Goal: Check status: Check status

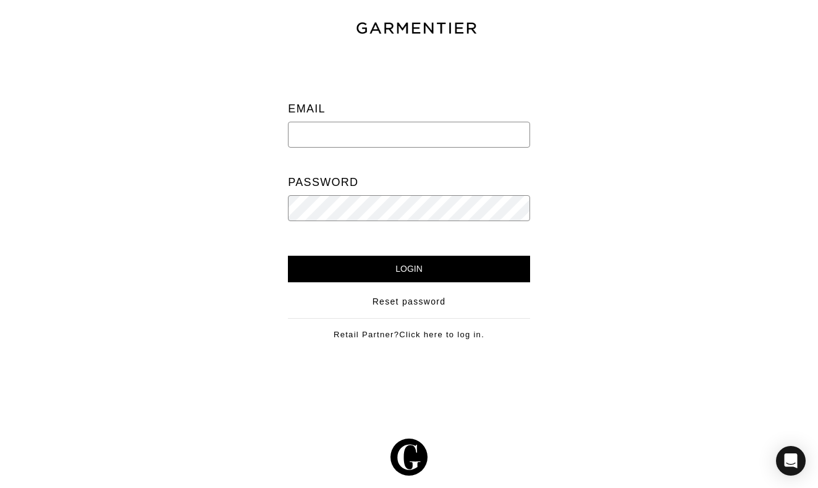
type input "nickroymagic@gmail.com"
click at [409, 269] on input "Login" at bounding box center [408, 269] width 241 height 27
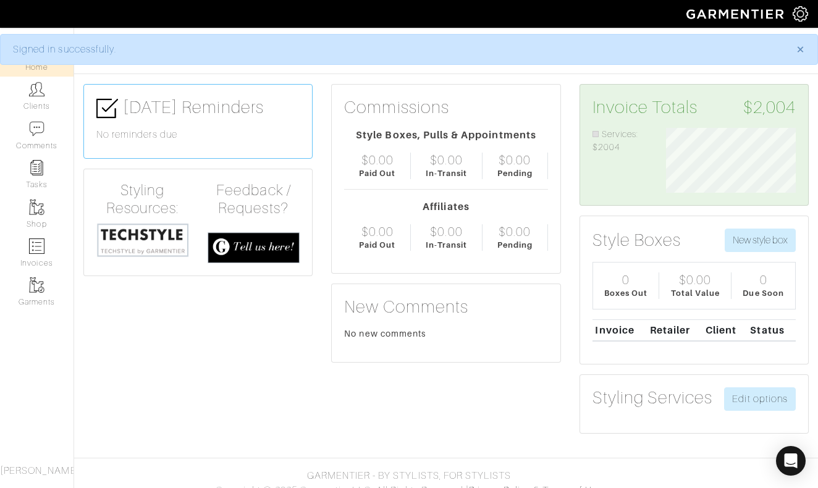
scroll to position [65, 148]
click at [31, 96] on img at bounding box center [36, 89] width 15 height 15
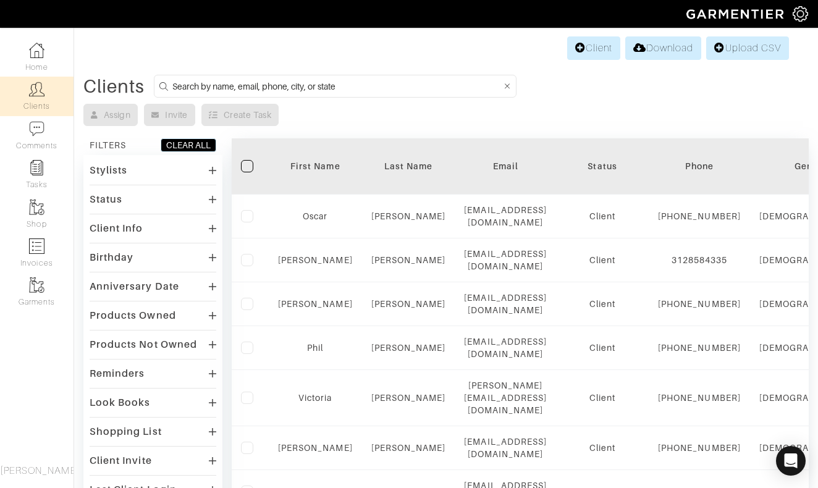
click at [372, 89] on input at bounding box center [336, 85] width 329 height 15
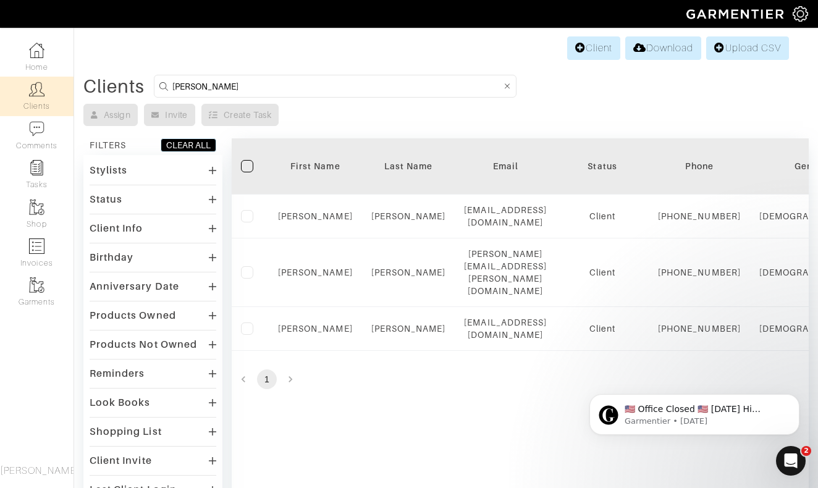
type input "Steve"
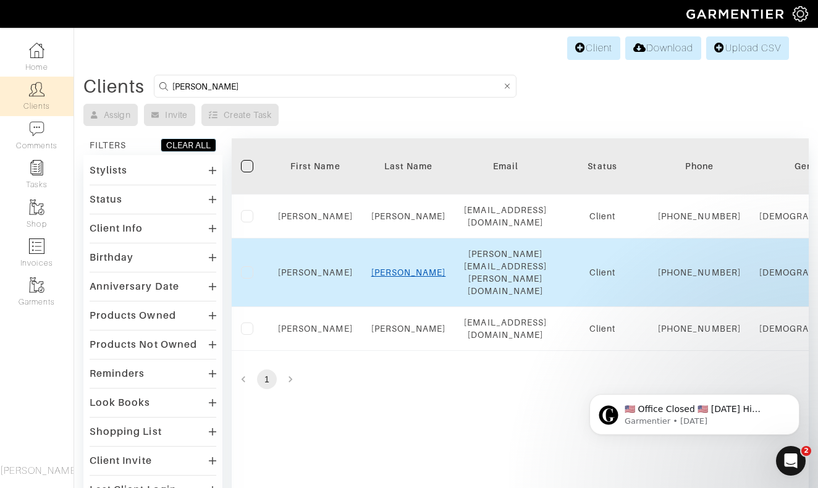
drag, startPoint x: 372, startPoint y: 89, endPoint x: 403, endPoint y: 278, distance: 191.6
click at [403, 277] on link "Fausch" at bounding box center [408, 272] width 75 height 10
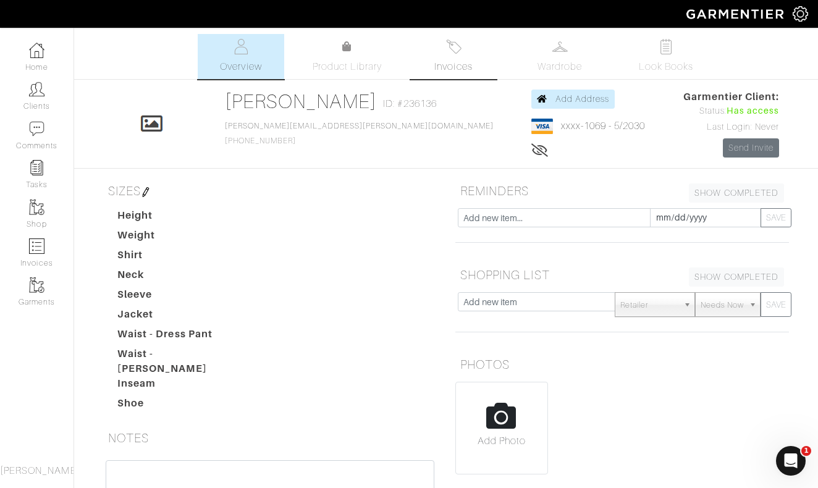
click at [445, 58] on link "Invoices" at bounding box center [453, 56] width 86 height 45
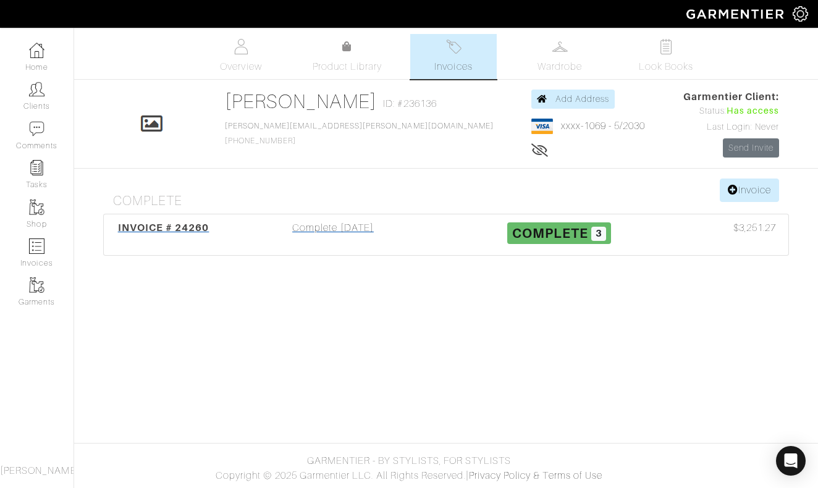
click at [330, 228] on div "Complete [DATE]" at bounding box center [333, 234] width 226 height 28
